Goal: Task Accomplishment & Management: Manage account settings

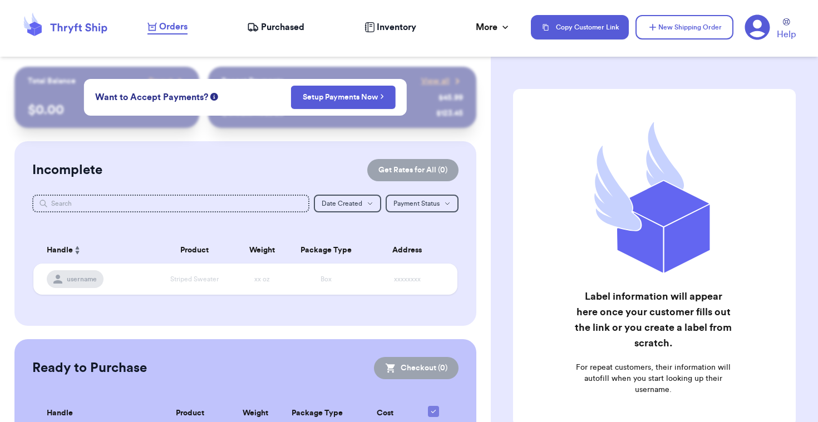
click at [274, 28] on span "Purchased" at bounding box center [282, 27] width 43 height 13
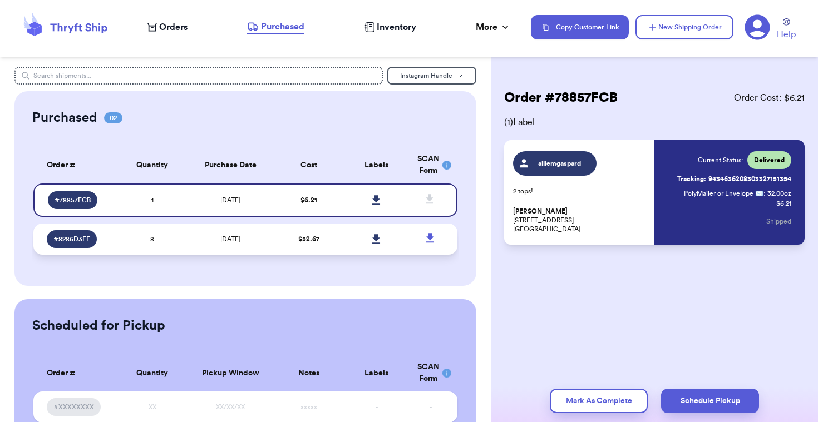
click at [269, 235] on td "[DATE]" at bounding box center [230, 239] width 89 height 31
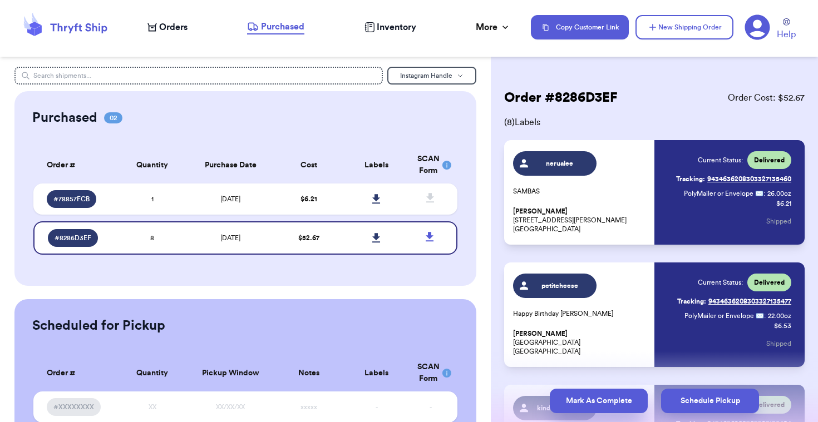
click at [604, 398] on button "Mark As Complete" at bounding box center [599, 401] width 98 height 24
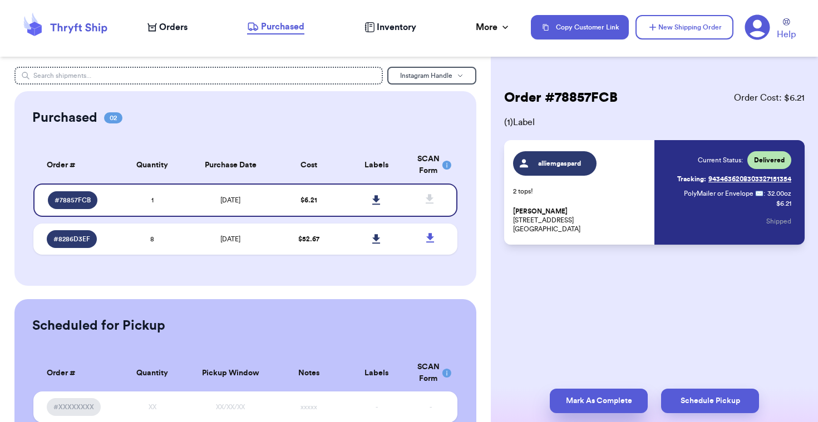
click at [605, 399] on button "Mark As Complete" at bounding box center [599, 401] width 98 height 24
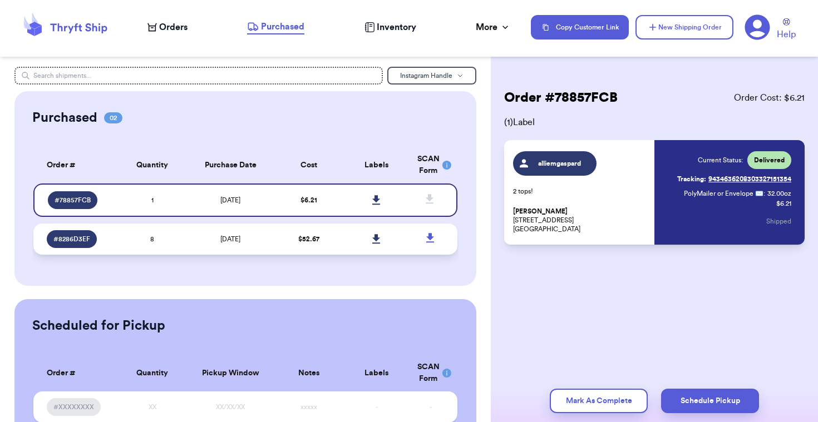
click at [256, 238] on td "[DATE]" at bounding box center [230, 239] width 89 height 31
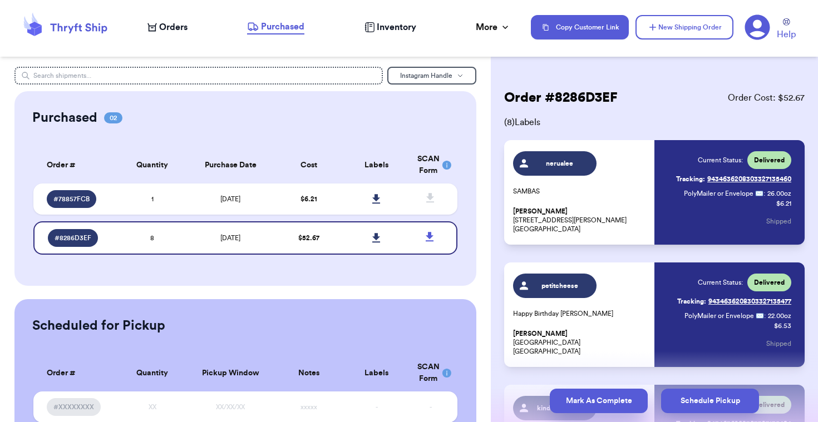
click at [591, 400] on button "Mark As Complete" at bounding box center [599, 401] width 98 height 24
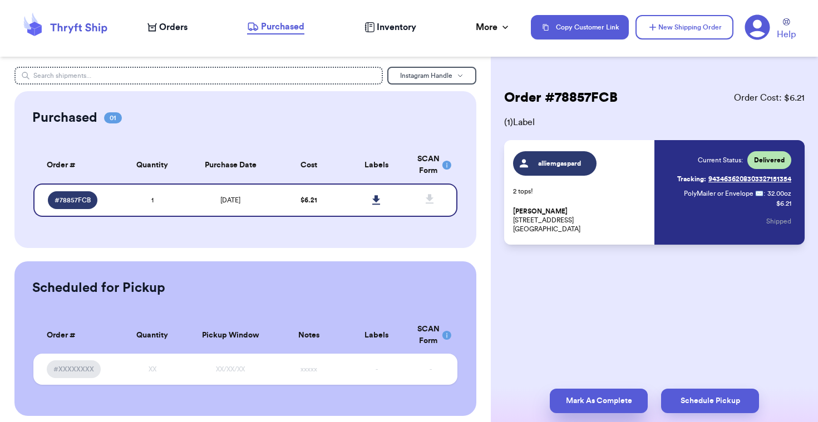
click at [573, 399] on button "Mark As Complete" at bounding box center [599, 401] width 98 height 24
